Goal: Information Seeking & Learning: Compare options

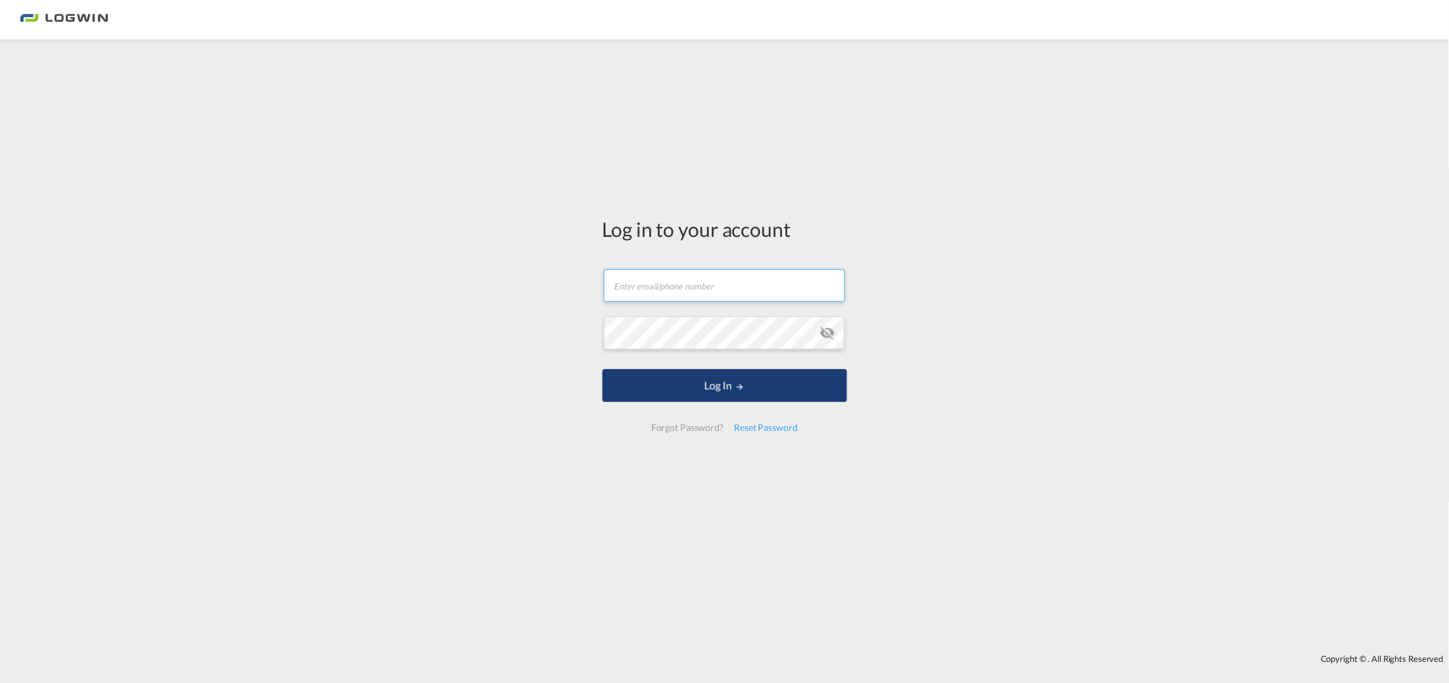
type input "[PERSON_NAME][EMAIL_ADDRESS][PERSON_NAME][DOMAIN_NAME]"
click at [683, 382] on button "Log In" at bounding box center [725, 385] width 245 height 33
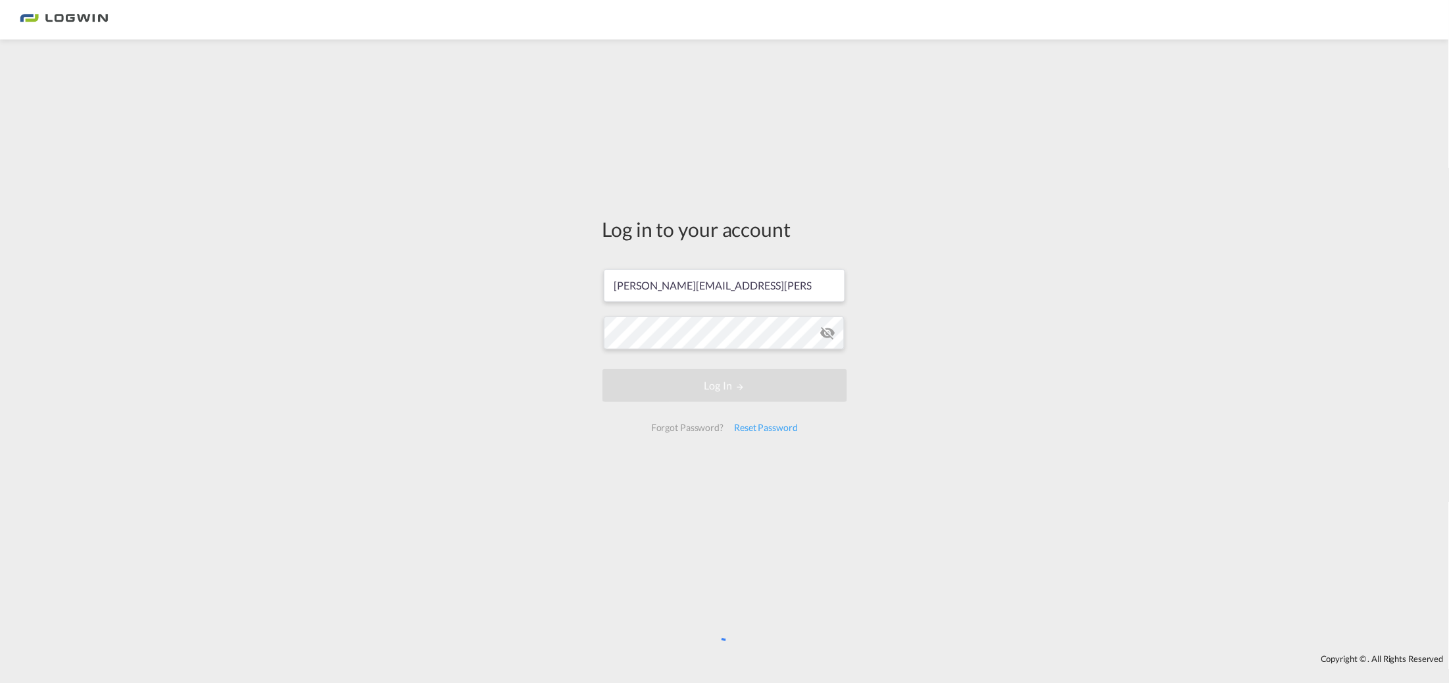
click at [576, 391] on div "Log in to your account [PERSON_NAME][EMAIL_ADDRESS][PERSON_NAME][DOMAIN_NAME] L…" at bounding box center [724, 346] width 1449 height 601
